Goal: Transaction & Acquisition: Purchase product/service

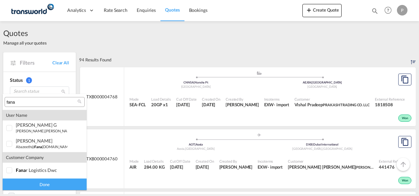
scroll to position [222, 0]
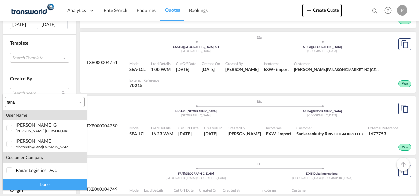
click at [195, 12] on md-backdrop at bounding box center [209, 98] width 419 height 196
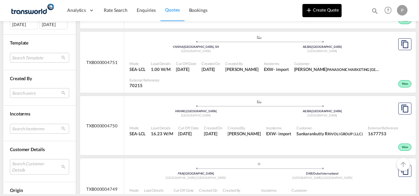
click at [323, 11] on button "Create Quote" at bounding box center [322, 10] width 39 height 13
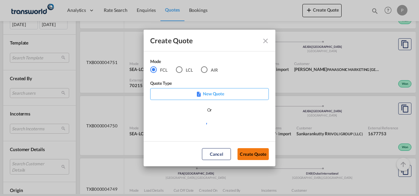
click at [252, 152] on button "Create Quote" at bounding box center [253, 154] width 31 height 12
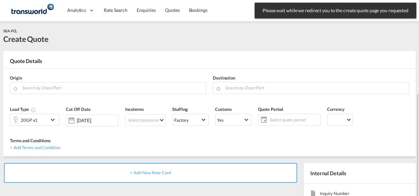
scroll to position [93, 0]
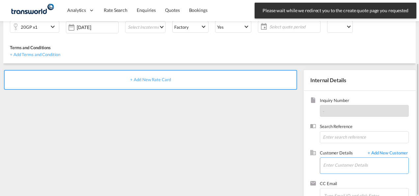
click at [335, 158] on input "Enter Customer Details" at bounding box center [365, 165] width 85 height 15
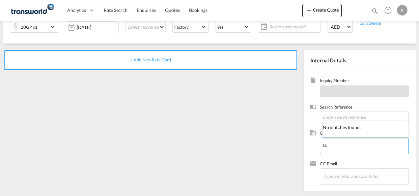
type input "f"
type input "F"
type input "a"
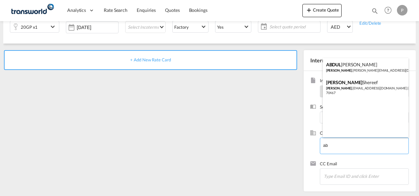
type input "a"
type input "A"
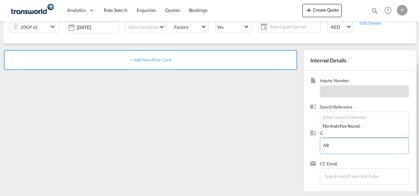
type input "A"
type input "FANAR"
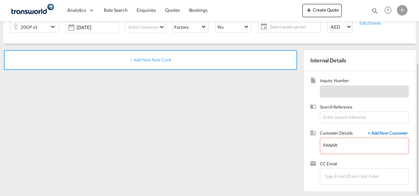
click at [381, 135] on span "+ Add New Customer" at bounding box center [387, 134] width 45 height 8
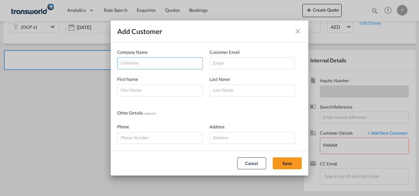
click at [137, 63] on input "Company" at bounding box center [162, 63] width 82 height 10
type input "FANAR"
click at [299, 31] on md-icon "icon-close" at bounding box center [298, 31] width 8 height 8
